Goal: Find specific page/section: Find specific page/section

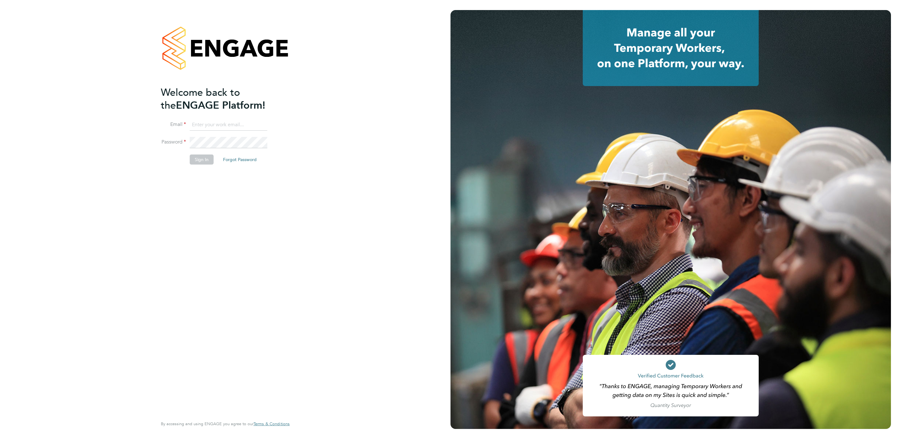
type input "kasia.piwowar@konnectrecruit.co.uk"
click at [201, 160] on button "Sign In" at bounding box center [202, 160] width 24 height 10
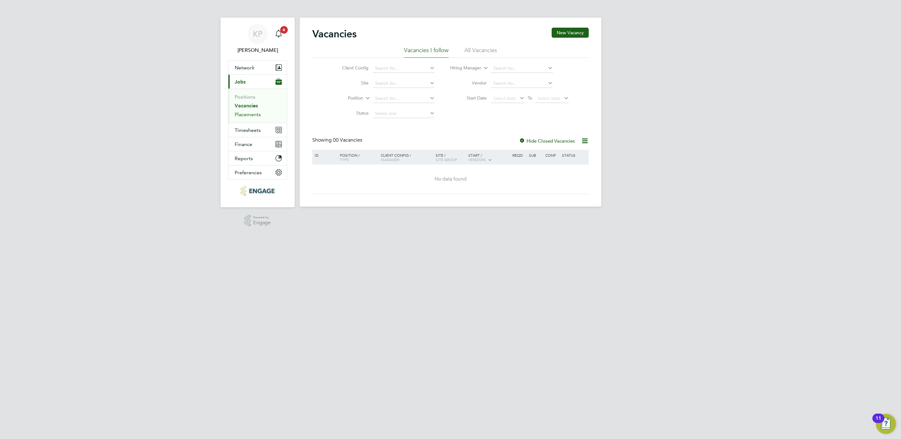
click at [249, 115] on link "Placements" at bounding box center [248, 115] width 26 height 6
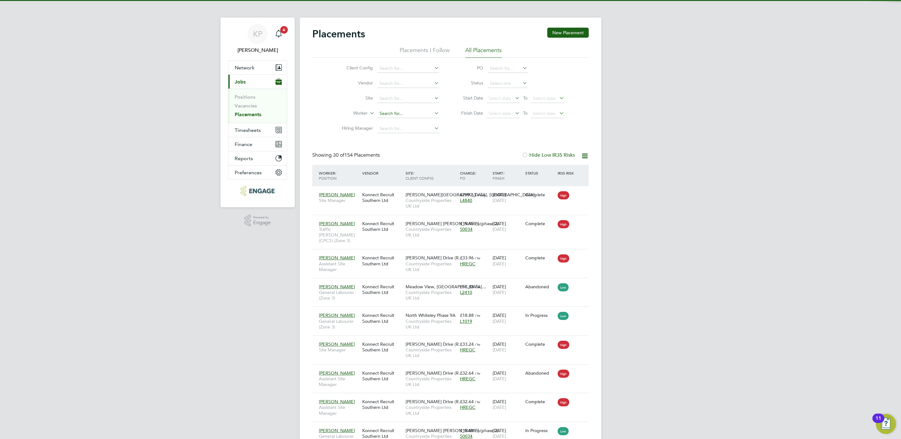
click at [393, 113] on input at bounding box center [408, 113] width 62 height 9
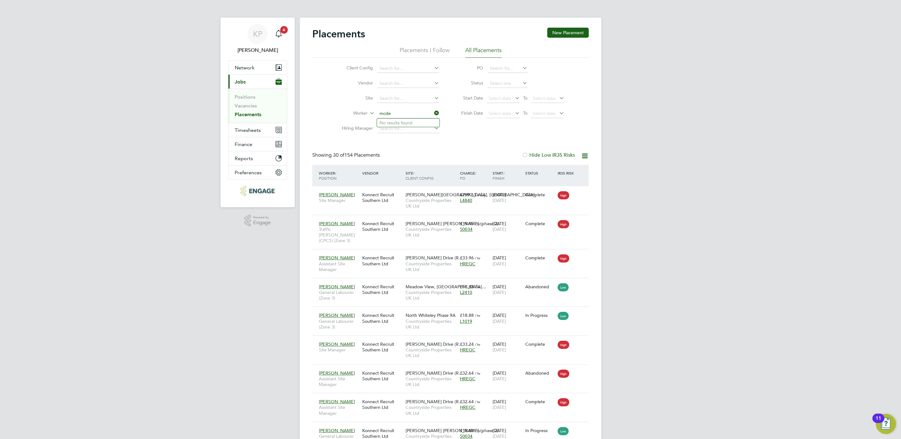
type input "mcde"
click at [412, 114] on input at bounding box center [408, 113] width 62 height 9
type input "ray"
